Goal: Use online tool/utility: Utilize a website feature to perform a specific function

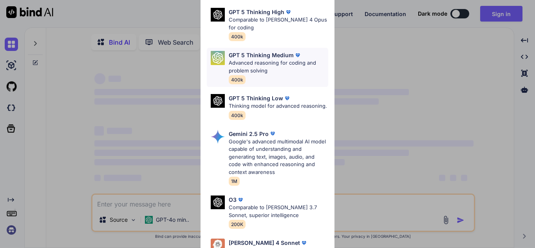
scroll to position [109, 0]
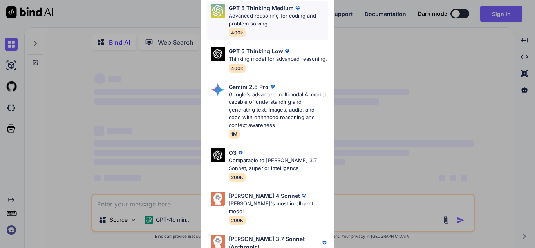
type textarea "x"
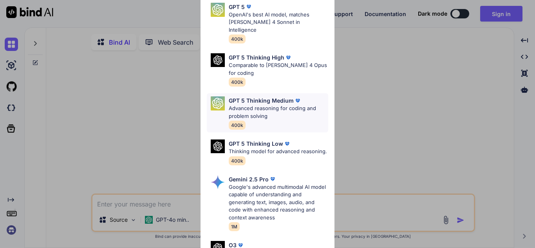
scroll to position [63, 0]
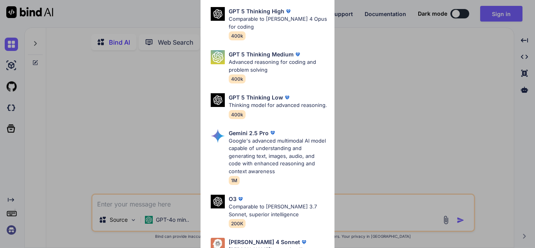
click at [160, 228] on div "Ultra Models GPT 5 OpenAI's best AI model, matches [PERSON_NAME] 4 Sonnet in In…" at bounding box center [267, 124] width 535 height 248
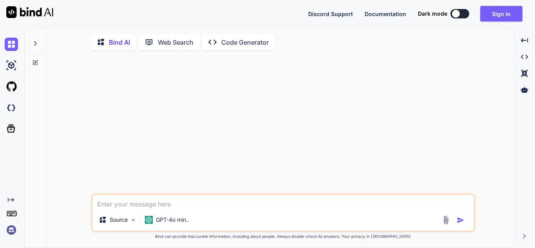
click at [168, 200] on textarea at bounding box center [282, 202] width 381 height 14
type textarea "hj"
type textarea "x"
type textarea "hjg"
type textarea "x"
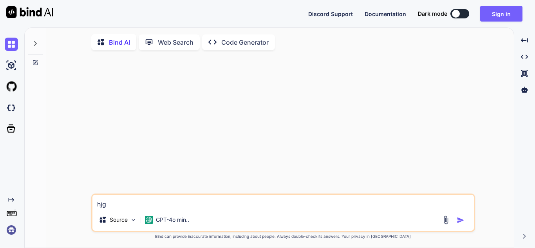
type textarea "hjgy"
type textarea "x"
type textarea "hjgy"
click at [463, 226] on div "Source GPT-4o min.." at bounding box center [282, 221] width 381 height 19
click at [458, 221] on img "button" at bounding box center [460, 220] width 8 height 8
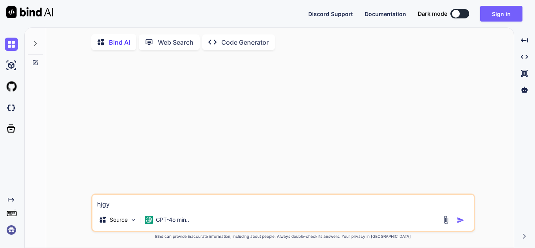
type textarea "x"
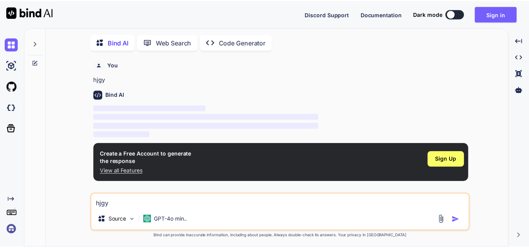
scroll to position [3, 0]
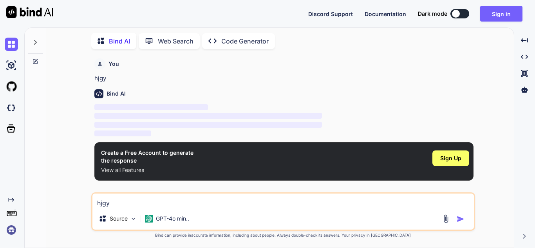
click at [11, 231] on img at bounding box center [11, 229] width 13 height 13
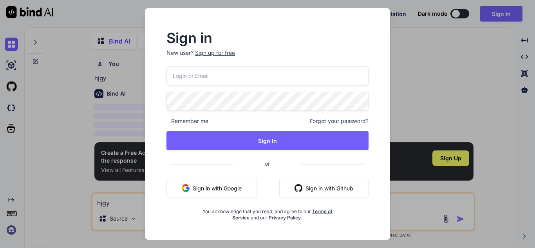
click at [206, 71] on input "email" at bounding box center [267, 75] width 202 height 19
type input "[EMAIL_ADDRESS][DOMAIN_NAME]"
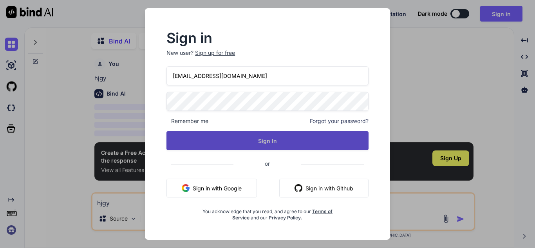
click at [217, 149] on button "Sign In" at bounding box center [267, 140] width 202 height 19
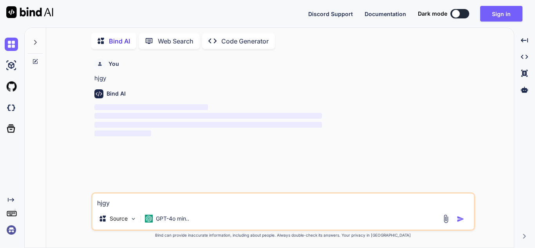
type textarea "x"
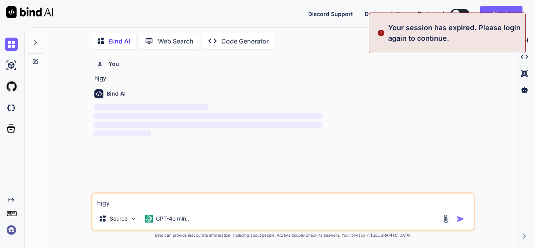
click at [142, 137] on p "‌" at bounding box center [283, 133] width 379 height 9
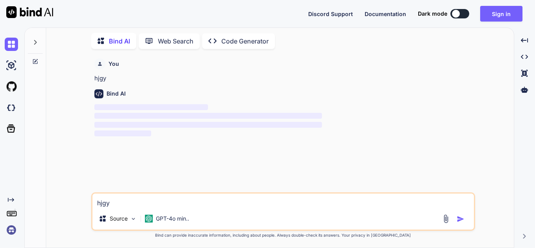
click at [16, 231] on img at bounding box center [11, 229] width 13 height 13
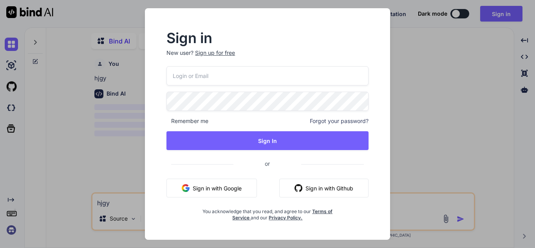
click at [254, 76] on input "email" at bounding box center [267, 75] width 202 height 19
type input "[EMAIL_ADDRESS][DOMAIN_NAME]"
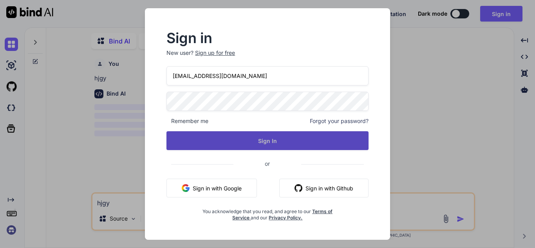
click at [258, 133] on button "Sign In" at bounding box center [267, 140] width 202 height 19
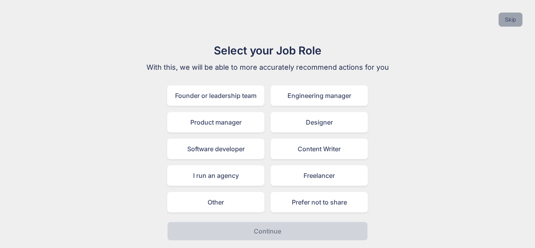
click at [509, 18] on button "Skip" at bounding box center [510, 20] width 24 height 14
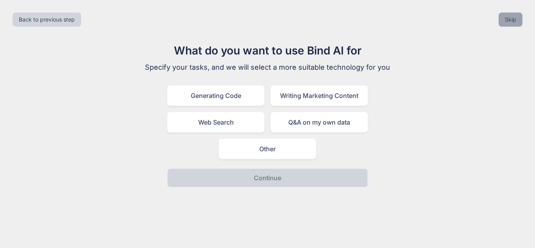
click at [509, 18] on button "Skip" at bounding box center [510, 20] width 24 height 14
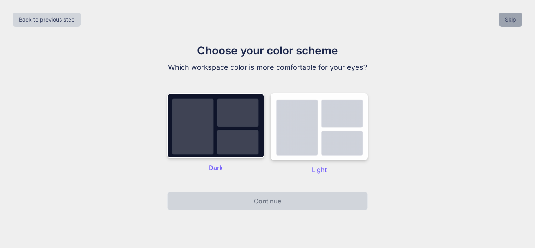
click at [509, 18] on button "Skip" at bounding box center [510, 20] width 24 height 14
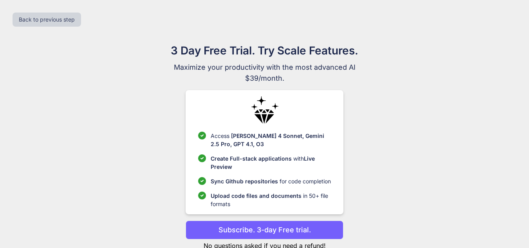
click at [509, 18] on div "Back to previous step" at bounding box center [264, 19] width 516 height 27
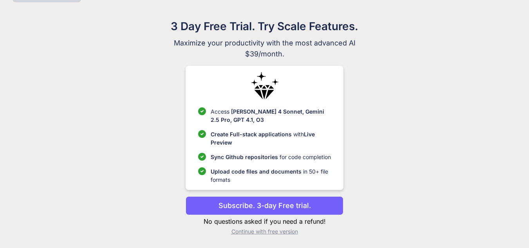
click at [289, 233] on p "Continue with free version" at bounding box center [265, 231] width 158 height 8
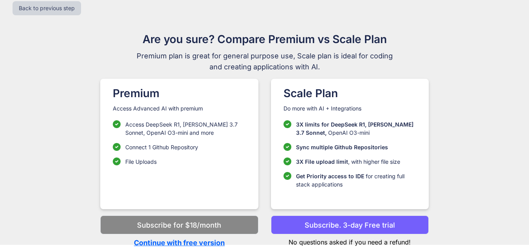
scroll to position [11, 0]
click at [217, 246] on p "Continue with free version" at bounding box center [179, 242] width 158 height 11
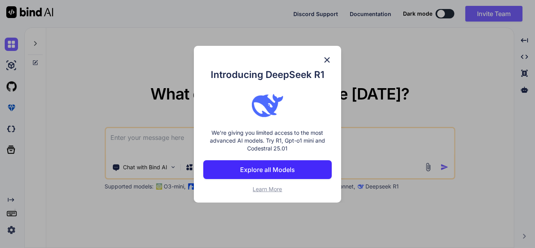
click at [212, 241] on div "Introducing DeepSeek R1 We're giving you limited access to the most advanced AI…" at bounding box center [267, 124] width 535 height 248
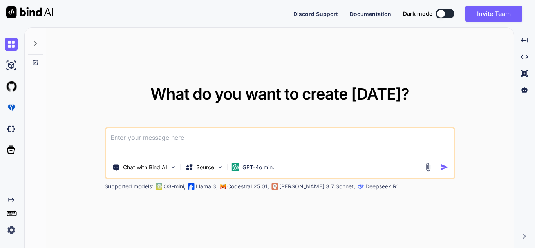
click at [212, 241] on div "What do you want to create [DATE]? Chat with Bind AI Source GPT-4o min.. Suppor…" at bounding box center [279, 138] width 467 height 220
click at [219, 145] on textarea at bounding box center [280, 142] width 348 height 29
click at [191, 142] on textarea at bounding box center [280, 142] width 348 height 29
paste textarea "i want to create a page order rnrinchment for installation page <Header /> <Scr…"
type textarea "x"
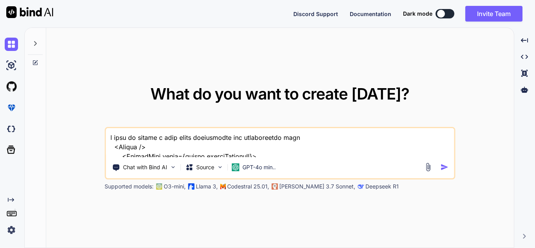
scroll to position [2312, 0]
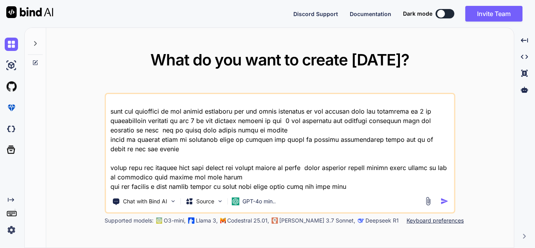
type textarea "i want to create a page order rnrinchment for installation page <Header /> <Scr…"
paste textarea "You are a expert professional with 40 years of experience in react native, soft…"
type textarea "x"
type textarea "i want to create a page order rnrinchment for installation page <Header /> <Scr…"
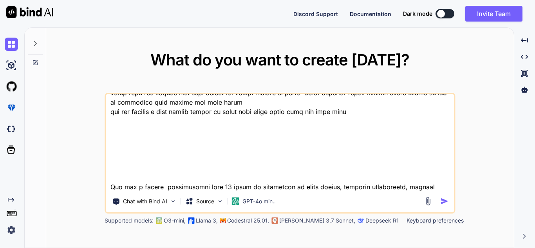
scroll to position [2886, 0]
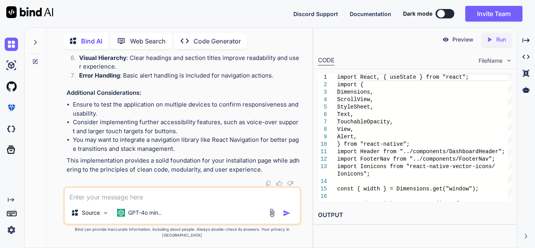
scroll to position [3528, 0]
click at [197, 202] on textarea at bounding box center [182, 195] width 235 height 14
paste textarea "i want to create a page order rnrinchment for installation page <Header /> <Scr…"
type textarea "x"
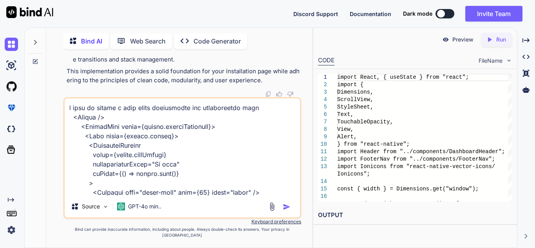
scroll to position [2481, 0]
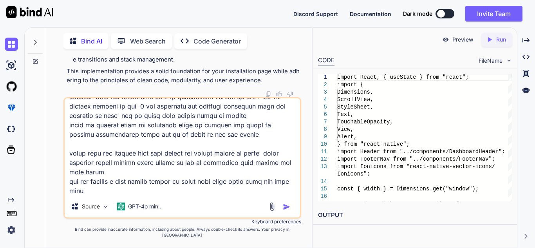
type textarea "i want to create a page order rnrinchment for installation page <Header /> <Scr…"
click at [152, 179] on textarea at bounding box center [182, 146] width 235 height 97
paste textarea "You are a expert professional with 40 years of experience in react native, soft…"
type textarea "x"
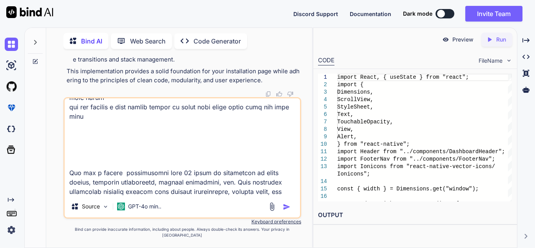
scroll to position [3148, 0]
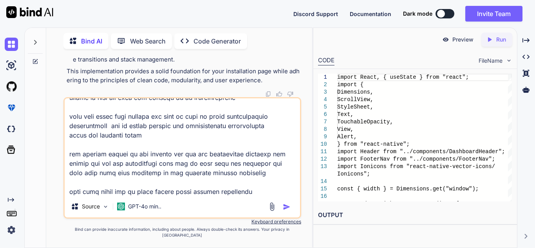
type textarea "i want to create a page order rnrinchment for installation page <Header /> <Scr…"
click at [267, 201] on div "Source GPT-4o min.." at bounding box center [182, 157] width 238 height 121
click at [260, 195] on textarea at bounding box center [182, 146] width 235 height 97
type textarea "x"
type textarea "i want to create a page order rnrinchment for installation page <Header /> <Scr…"
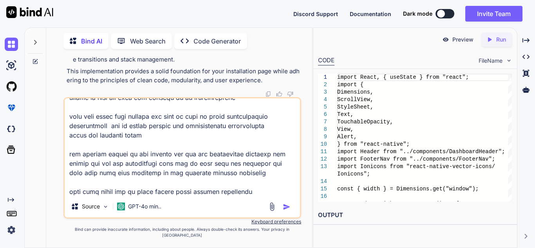
type textarea "x"
type textarea "i want to create a page order rnrinchment for installation page <Header /> <Scr…"
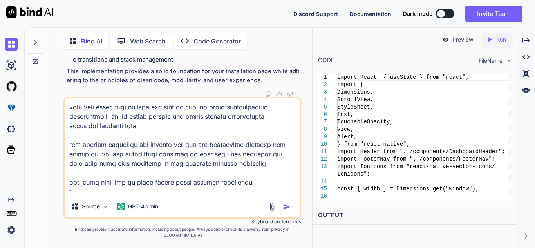
type textarea "x"
type textarea "i want to create a page order rnrinchment for installation page <Header /> <Scr…"
type textarea "x"
type textarea "i want to create a page order rnrinchment for installation page <Header /> <Scr…"
type textarea "x"
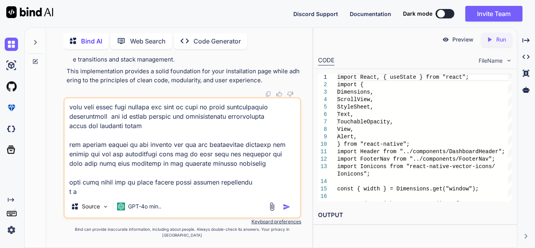
type textarea "i want to create a page order rnrinchment for installation page <Header /> <Scr…"
type textarea "x"
type textarea "i want to create a page order rnrinchment for installation page <Header /> <Scr…"
type textarea "x"
type textarea "i want to create a page order rnrinchment for installation page <Header /> <Scr…"
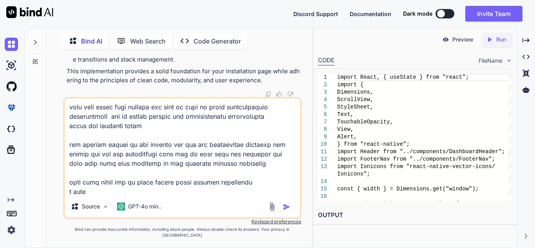
type textarea "x"
type textarea "i want to create a page order rnrinchment for installation page <Header /> <Scr…"
type textarea "x"
type textarea "i want to create a page order rnrinchment for installation page <Header /> <Scr…"
type textarea "x"
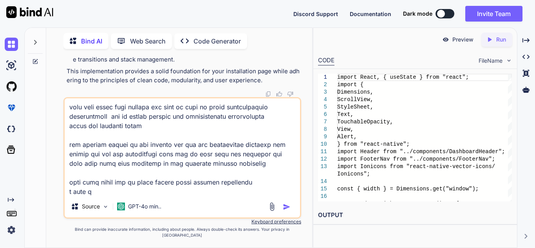
type textarea "i want to create a page order rnrinchment for installation page <Header /> <Scr…"
type textarea "x"
type textarea "i want to create a page order rnrinchment for installation page <Header /> <Scr…"
type textarea "x"
type textarea "i want to create a page order rnrinchment for installation page <Header /> <Scr…"
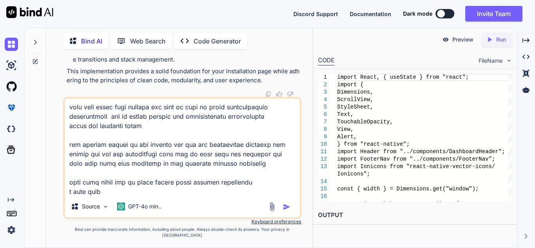
type textarea "x"
type textarea "i want to create a page order rnrinchment for installation page <Header /> <Scr…"
type textarea "x"
type textarea "i want to create a page order rnrinchment for installation page <Header /> <Scr…"
type textarea "x"
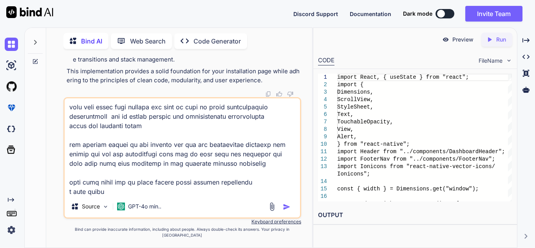
type textarea "i want to create a page order rnrinchment for installation page <Header /> <Scr…"
type textarea "x"
type textarea "i want to create a page order rnrinchment for installation page <Header /> <Scr…"
type textarea "x"
type textarea "i want to create a page order rnrinchment for installation page <Header /> <Scr…"
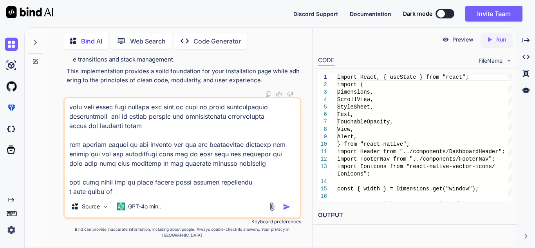
type textarea "x"
type textarea "i want to create a page order rnrinchment for installation page <Header /> <Scr…"
type textarea "x"
type textarea "i want to create a page order rnrinchment for installation page <Header /> <Scr…"
type textarea "x"
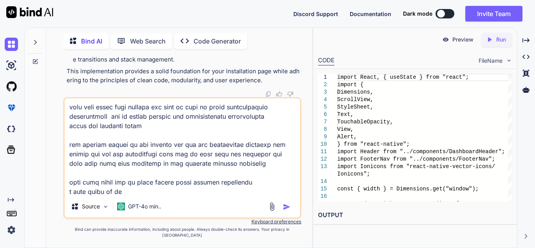
type textarea "i want to create a page order rnrinchment for installation page <Header /> <Scr…"
type textarea "x"
type textarea "i want to create a page order rnrinchment for installation page <Header /> <Scr…"
type textarea "x"
type textarea "i want to create a page order rnrinchment for installation page <Header /> <Scr…"
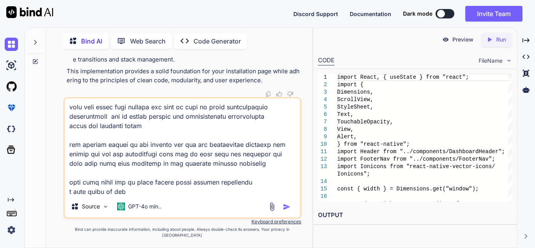
type textarea "x"
type textarea "i want to create a page order rnrinchment for installation page <Header /> <Scr…"
type textarea "x"
type textarea "i want to create a page order rnrinchment for installation page <Header /> <Scr…"
type textarea "x"
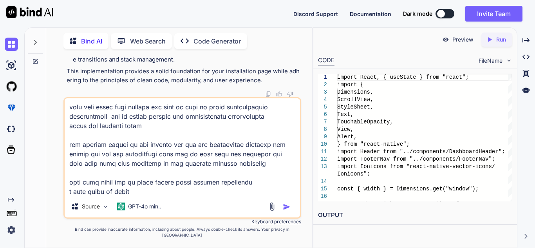
type textarea "i want to create a page order rnrinchment for installation page <Header /> <Scr…"
type textarea "x"
type textarea "i want to create a page order rnrinchment for installation page <Header /> <Scr…"
type textarea "x"
type textarea "i want to create a page order rnrinchment for installation page <Header /> <Scr…"
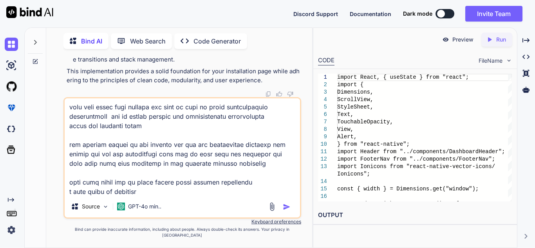
type textarea "x"
type textarea "i want to create a page order rnrinchment for installation page <Header /> <Scr…"
type textarea "x"
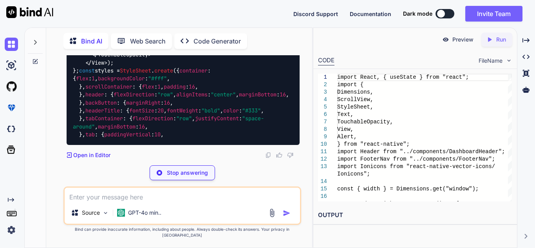
scroll to position [6594, 0]
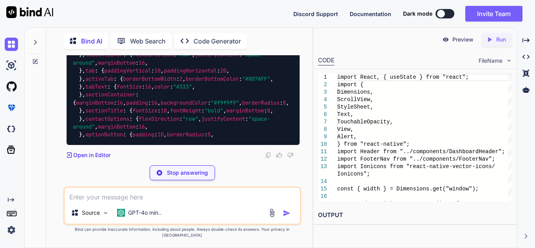
type textarea "x"
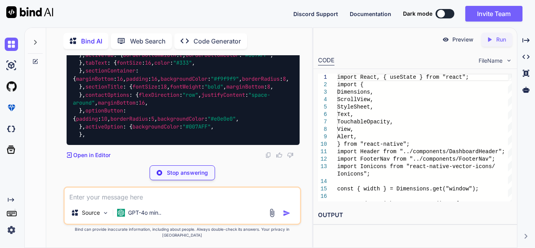
click at [444, 14] on button at bounding box center [444, 13] width 19 height 9
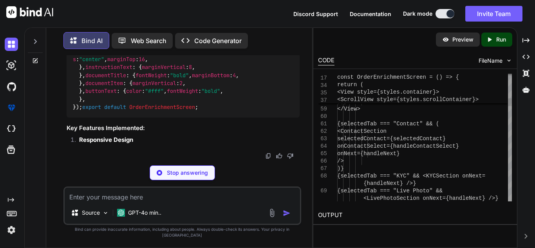
type textarea "x"
type textarea "<ContactSection selectedContact={selectedContact} onContactSelect={handleContac…"
drag, startPoint x: 225, startPoint y: 134, endPoint x: 436, endPoint y: 151, distance: 211.0
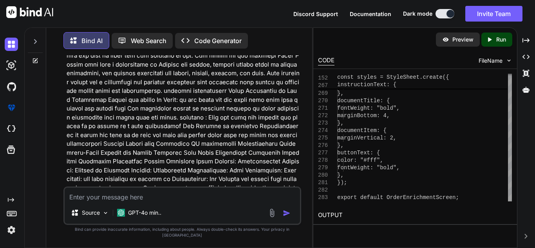
scroll to position [3735, 0]
click at [169, 201] on textarea at bounding box center [182, 195] width 235 height 14
paste textarea "i want to create a page order rnrinchment for installation page <Header /> <Scr…"
type textarea "x"
type textarea "i want to create a page order rnrinchment for installation page <Header /> <Scr…"
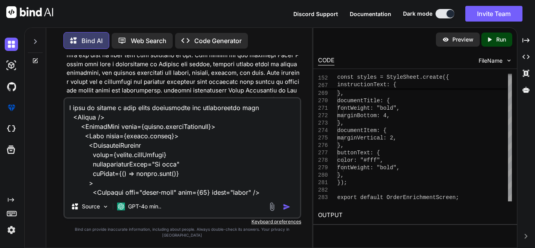
scroll to position [2481, 0]
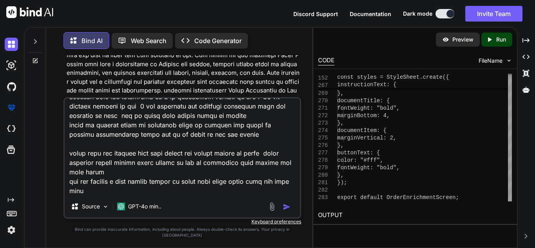
type textarea "x"
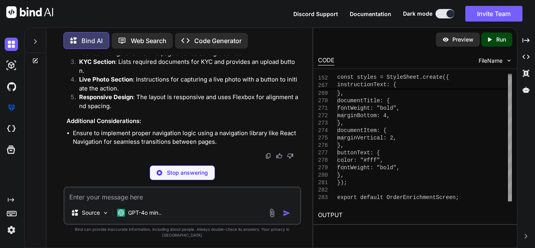
scroll to position [8621, 0]
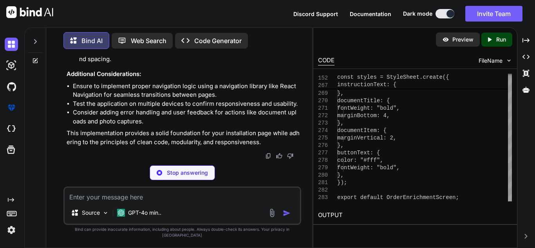
type textarea "x"
type textarea "}, }); export default OrderEnrichmentScreen;"
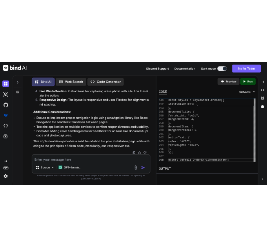
scroll to position [10856, 0]
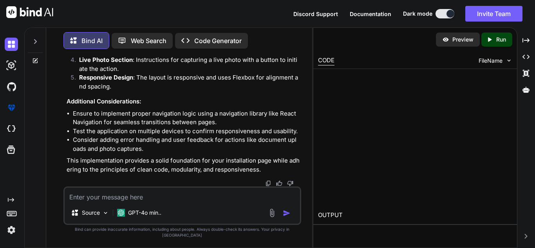
type textarea "x"
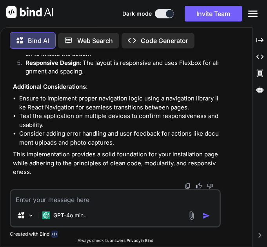
scroll to position [11766, 0]
click at [57, 195] on textarea at bounding box center [115, 198] width 208 height 14
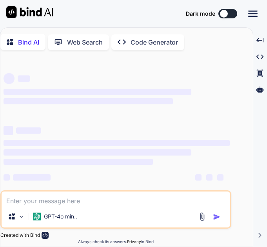
click at [226, 16] on div at bounding box center [224, 14] width 8 height 8
click at [229, 14] on button at bounding box center [227, 13] width 19 height 9
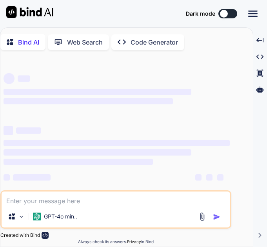
click at [229, 14] on button at bounding box center [227, 13] width 19 height 9
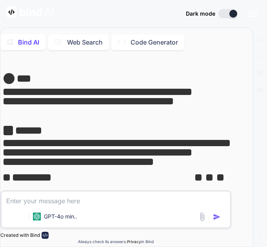
click at [229, 14] on div at bounding box center [233, 14] width 8 height 8
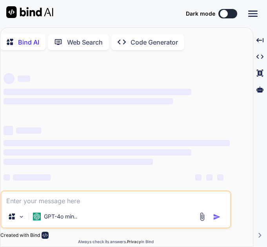
click at [229, 14] on button at bounding box center [227, 13] width 19 height 9
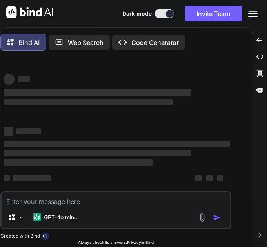
click at [40, 205] on textarea at bounding box center [116, 200] width 228 height 14
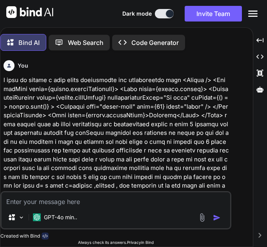
type textarea "x"
paste textarea "import React from "react"; import { Dimensions, ScrollView, StyleSheet, Text, T…"
type textarea "import React from "react"; import { Dimensions, ScrollView, StyleSheet, Text, T…"
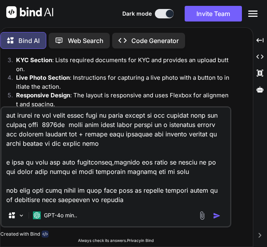
scroll to position [7937, 0]
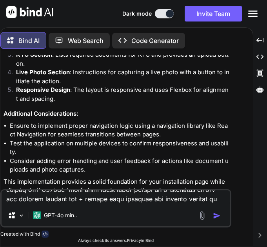
type textarea "x"
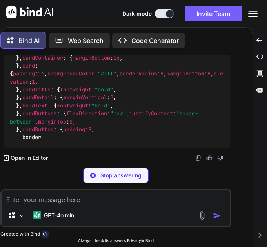
scroll to position [12257, 0]
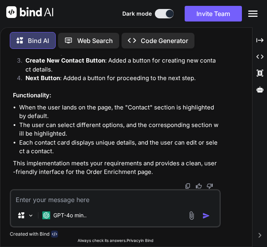
type textarea "x"
click at [75, 195] on textarea at bounding box center [115, 198] width 208 height 14
paste textarea "import React, { useState } from "react"; import { Dimensions, ScrollView, Style…"
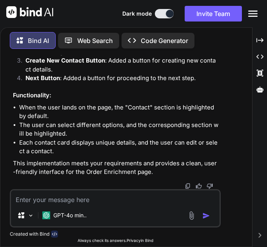
type textarea "import React, { useState } from "react"; import { Dimensions, ScrollView, Style…"
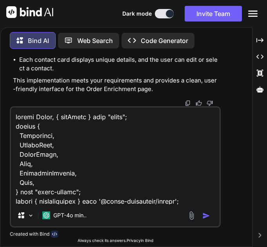
scroll to position [2650, 0]
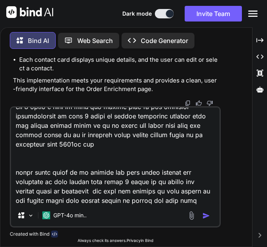
type textarea "x"
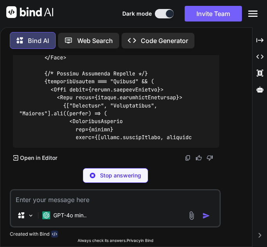
scroll to position [15526, 0]
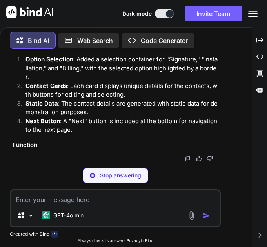
click at [71, 204] on textarea at bounding box center [115, 198] width 208 height 14
type textarea "x"
paste textarea "You are a expert professional with 40 years of experience in react native, soft…"
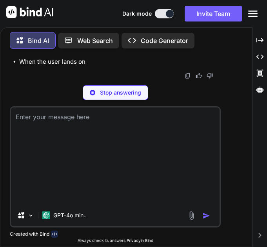
type textarea "You are a expert professional with 40 years of experience in react native, soft…"
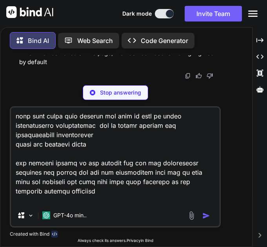
type textarea "x"
type textarea "You are a expert professional with 40 years of experience in react native, soft…"
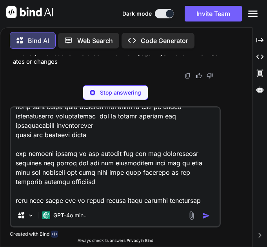
type textarea "x"
type textarea "You are a expert professional with 40 years of experience in react native, soft…"
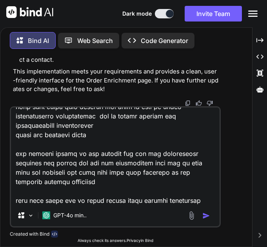
click at [206, 213] on img "button" at bounding box center [206, 216] width 8 height 8
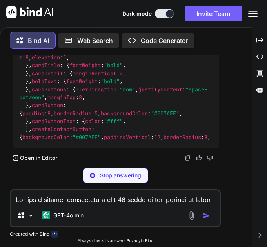
scroll to position [20135, 0]
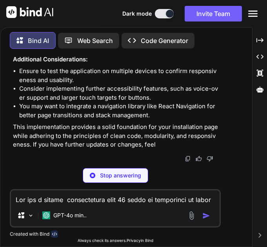
type textarea "x"
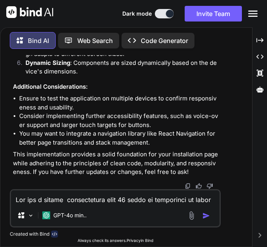
scroll to position [18340, 0]
